Goal: Task Accomplishment & Management: Manage account settings

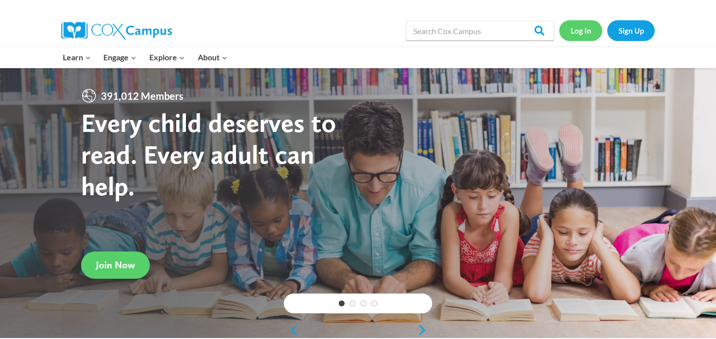
click at [578, 30] on link "Log In" at bounding box center [580, 30] width 43 height 20
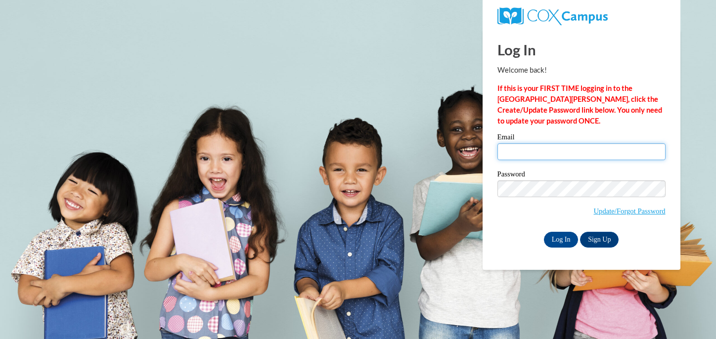
click at [544, 152] on input "Email" at bounding box center [581, 151] width 168 height 17
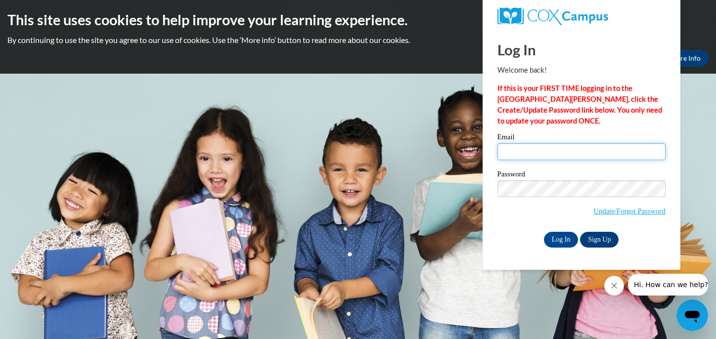
click at [527, 154] on input "Email" at bounding box center [581, 151] width 168 height 17
type input "[EMAIL_ADDRESS][DOMAIN_NAME]"
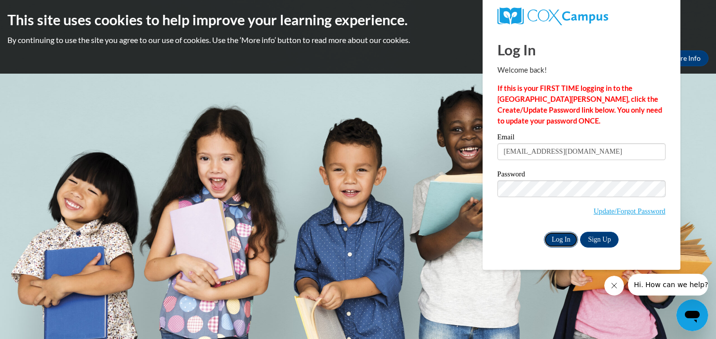
click at [564, 239] on input "Log In" at bounding box center [561, 240] width 35 height 16
